Goal: Information Seeking & Learning: Find specific page/section

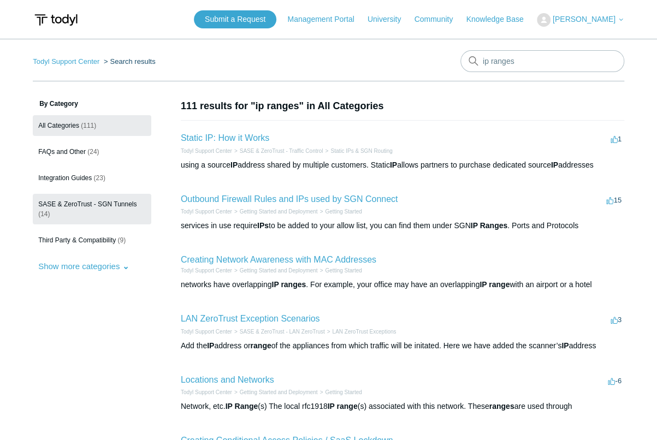
click at [103, 197] on link "SASE & ZeroTrust - SGN Tunnels (14)" at bounding box center [92, 209] width 119 height 31
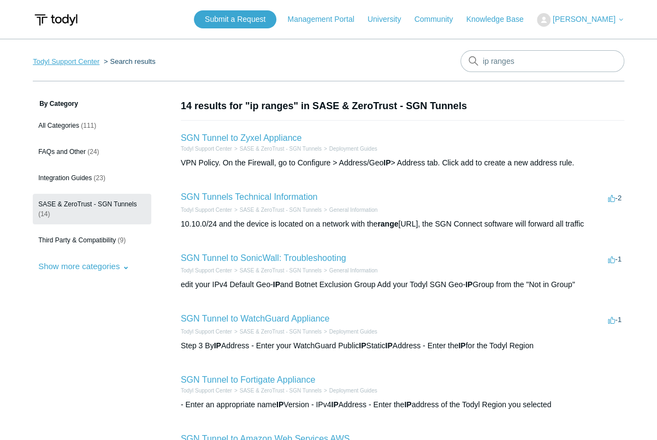
click at [80, 57] on link "Todyl Support Center" at bounding box center [66, 61] width 67 height 8
